Goal: Navigation & Orientation: Find specific page/section

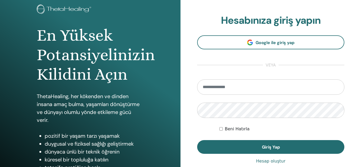
scroll to position [32, 0]
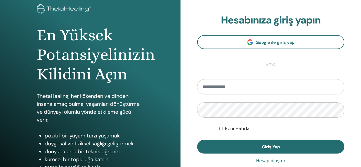
type input "**********"
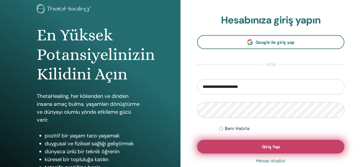
click at [262, 147] on span "Giriş Yap" at bounding box center [271, 147] width 18 height 6
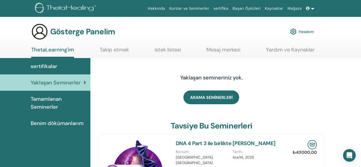
click at [50, 65] on font "sertifikalar" at bounding box center [44, 66] width 27 height 7
click at [50, 66] on font "sertifikalar" at bounding box center [44, 66] width 27 height 7
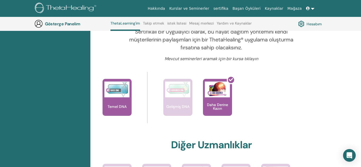
scroll to position [181, 0]
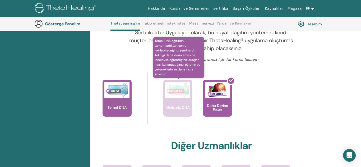
click at [173, 109] on div "Gelişmiş DNA" at bounding box center [177, 98] width 29 height 37
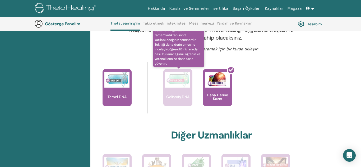
scroll to position [200, 0]
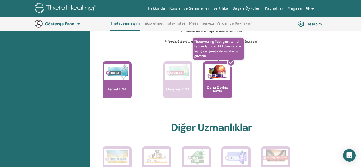
click at [216, 78] on div at bounding box center [220, 82] width 29 height 48
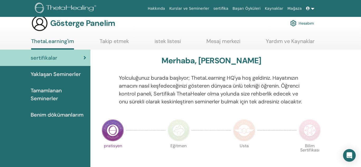
scroll to position [9, 0]
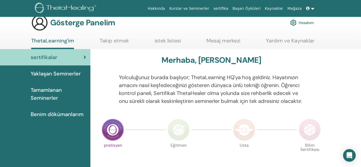
click at [44, 93] on font "Tamamlanan Seminerler" at bounding box center [46, 94] width 31 height 15
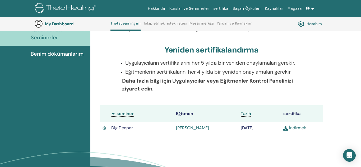
scroll to position [86, 0]
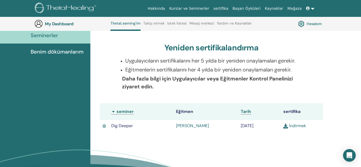
click at [113, 111] on th "seminer" at bounding box center [141, 111] width 65 height 17
click at [123, 111] on th "seminer" at bounding box center [141, 111] width 65 height 17
click at [104, 126] on img at bounding box center [104, 126] width 4 height 5
click at [104, 125] on img at bounding box center [104, 126] width 4 height 5
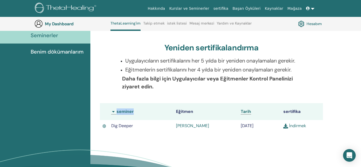
click at [104, 125] on img at bounding box center [104, 126] width 4 height 5
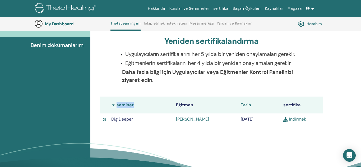
scroll to position [94, 0]
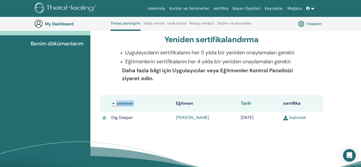
click at [245, 104] on span "Tarih" at bounding box center [246, 104] width 10 height 6
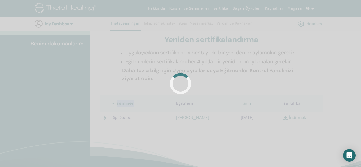
click at [245, 104] on div at bounding box center [180, 83] width 361 height 167
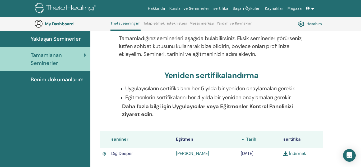
scroll to position [55, 0]
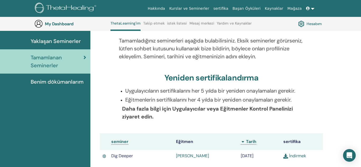
click at [55, 82] on span "Benim dökümanlarım" at bounding box center [57, 82] width 53 height 8
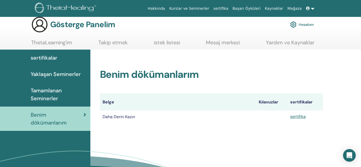
scroll to position [8, 0]
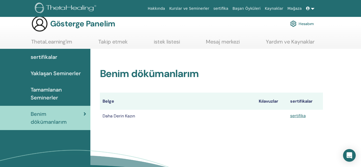
click at [110, 101] on font "Belge" at bounding box center [108, 101] width 12 height 6
click at [53, 57] on font "sertifikalar" at bounding box center [44, 57] width 27 height 7
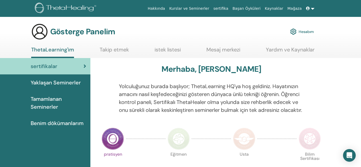
click at [224, 48] on font "Mesaj merkezi" at bounding box center [223, 49] width 34 height 7
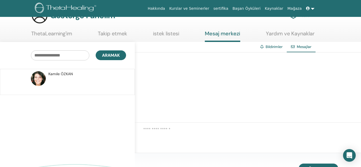
scroll to position [10, 0]
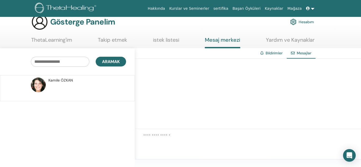
click at [60, 81] on font "Kamile" at bounding box center [53, 80] width 11 height 5
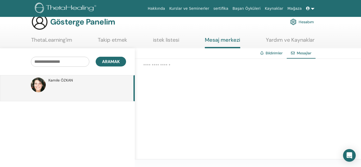
click at [60, 81] on font "Kamile" at bounding box center [53, 80] width 11 height 5
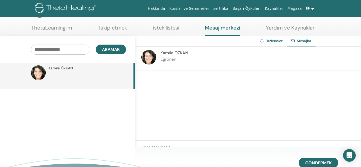
scroll to position [18, 0]
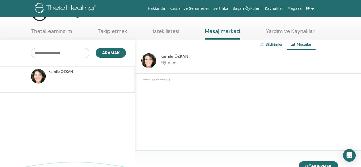
scroll to position [10, 0]
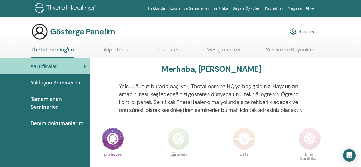
click at [170, 50] on font "istek listesi" at bounding box center [167, 49] width 26 height 7
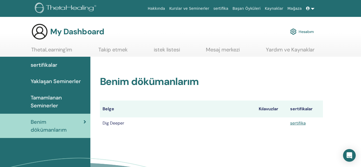
scroll to position [8, 0]
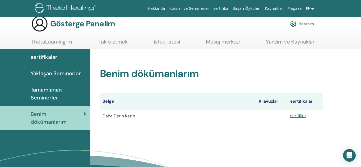
click at [258, 142] on div "Benim dökümanlarım Belge Kılavuzlar sertifikalar Daha Derin Kazın sertifika" at bounding box center [225, 126] width 271 height 154
